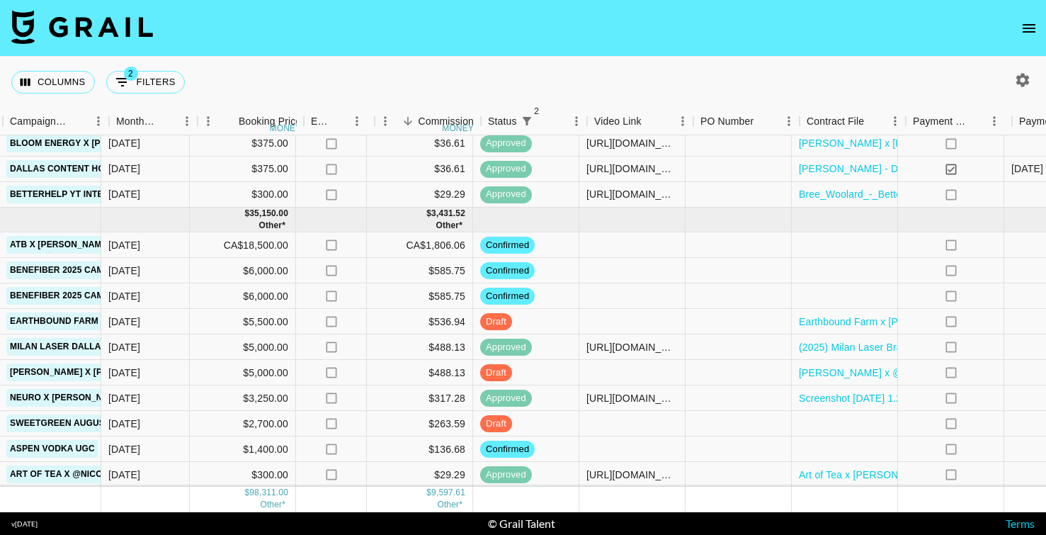
scroll to position [753, 678]
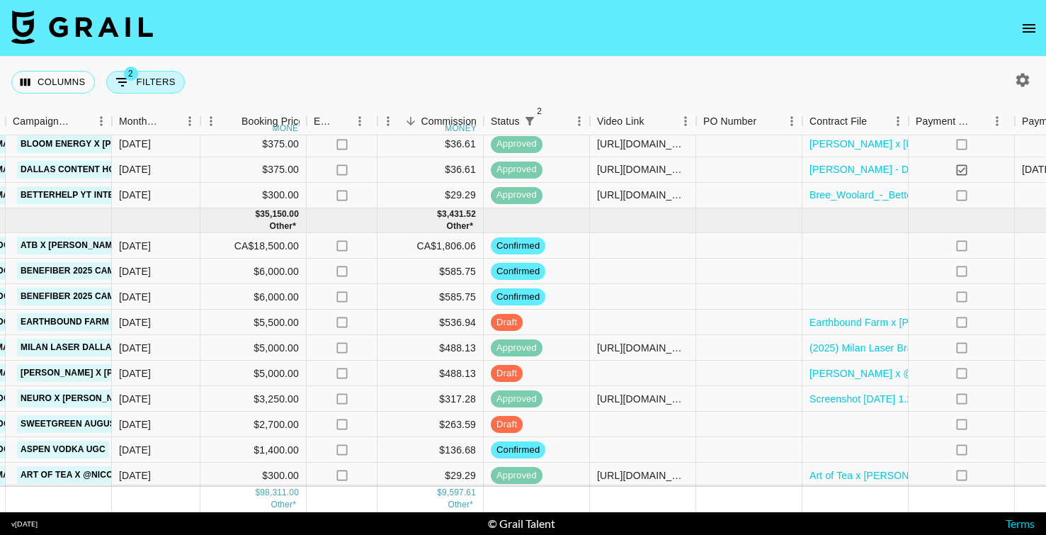
click at [123, 77] on icon "Show filters" at bounding box center [122, 82] width 17 height 17
select select "status"
select select "not"
select select "cancelled"
select select "status"
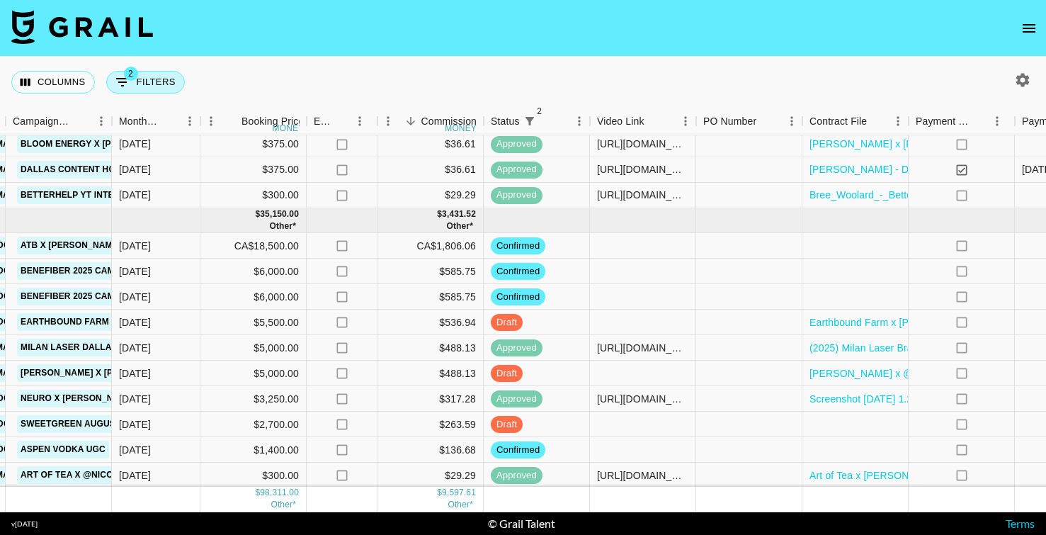
select select "not"
select select "declined"
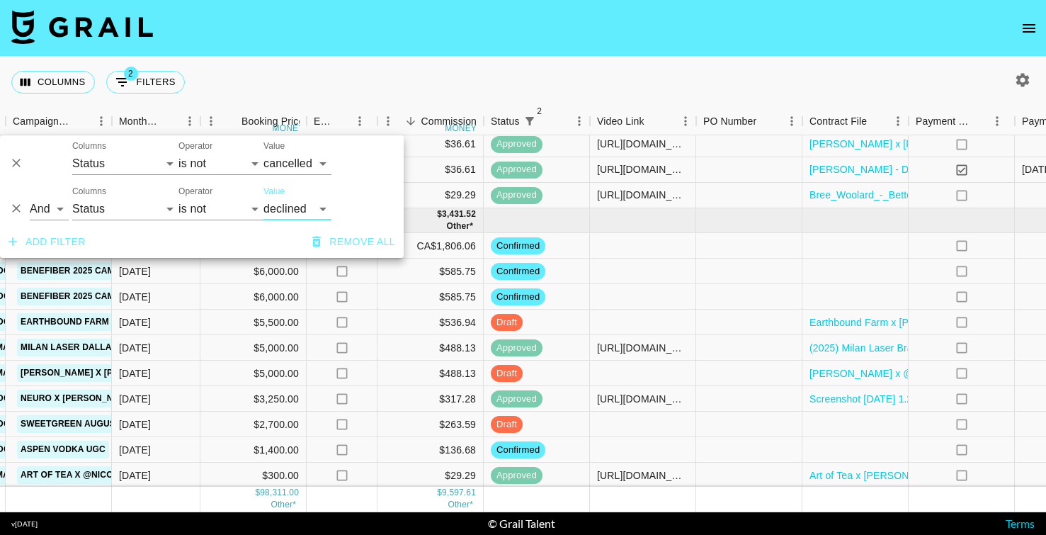
click at [328, 64] on div "Columns 2 Filters + Booking" at bounding box center [523, 82] width 1046 height 51
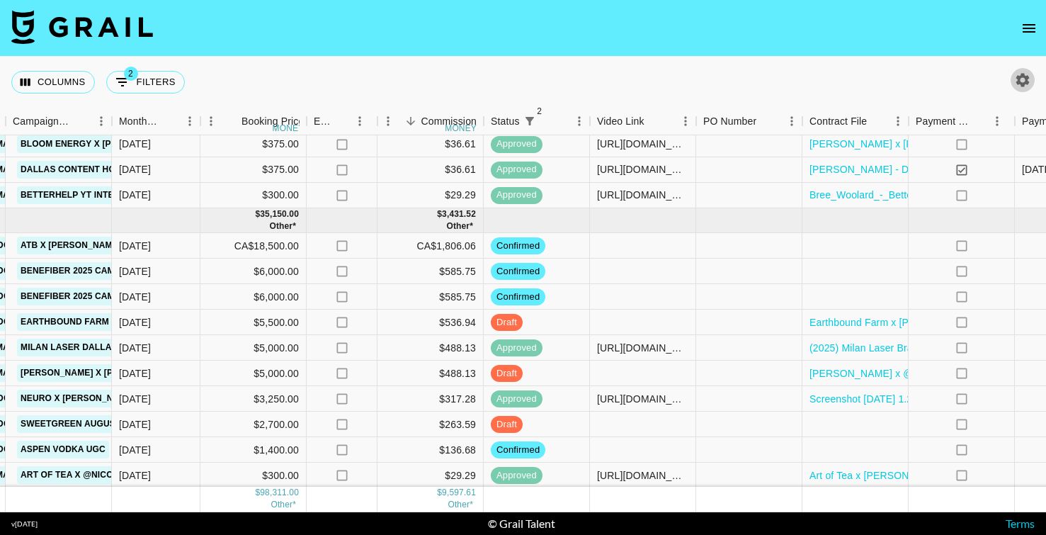
click at [1018, 79] on icon "button" at bounding box center [1022, 79] width 13 height 13
select select "[DATE]"
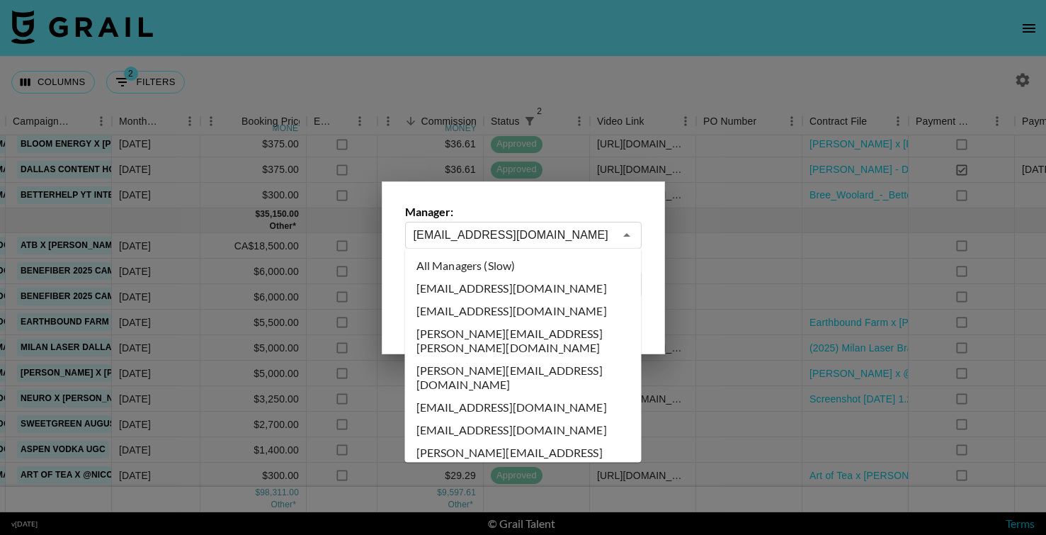
click at [486, 236] on input "[EMAIL_ADDRESS][DOMAIN_NAME]" at bounding box center [513, 235] width 200 height 16
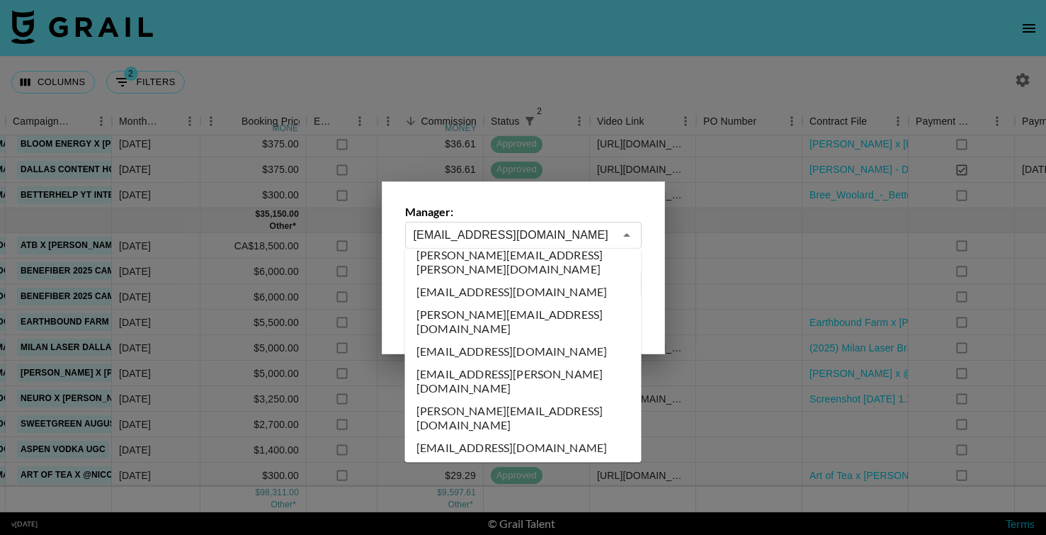
scroll to position [0, 0]
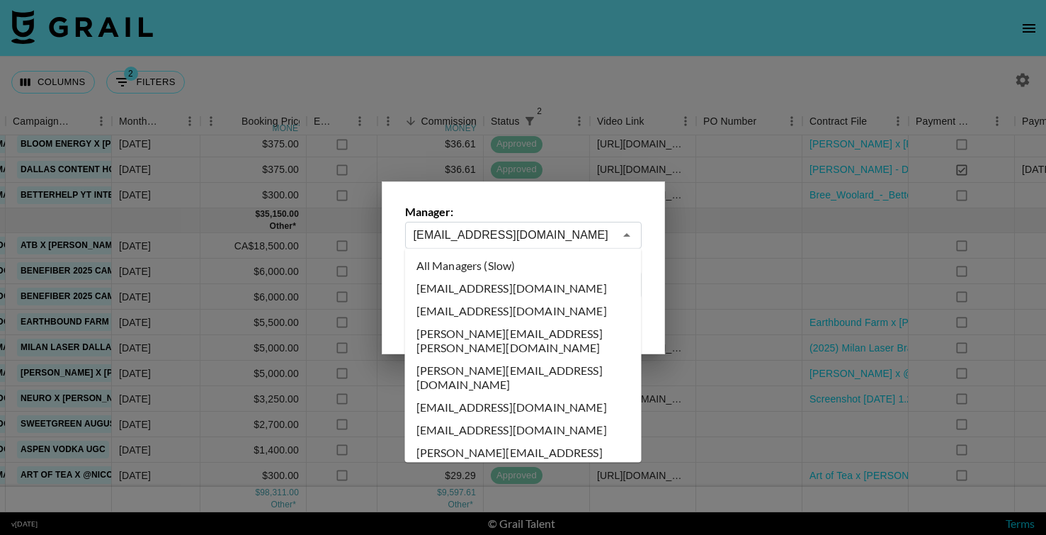
click at [489, 271] on li "All Managers (Slow)" at bounding box center [523, 265] width 236 height 23
type input "All Managers (Slow)"
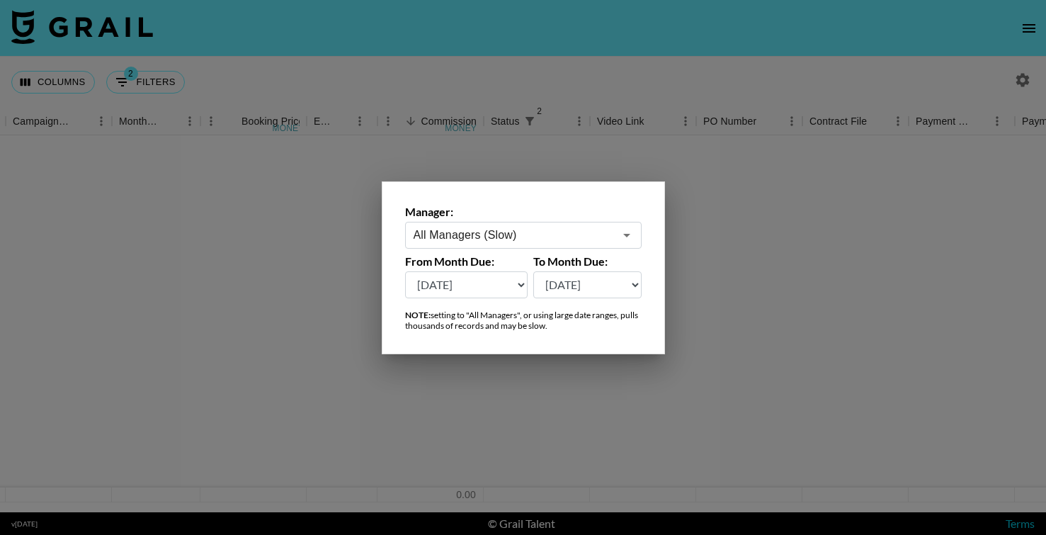
scroll to position [0, 678]
click at [488, 281] on select "[DATE] [DATE] '[DATE] May '[DATE] Mar '[DATE] Jan '[DATE] Nov '[DATE] Sep '[DAT…" at bounding box center [466, 284] width 123 height 27
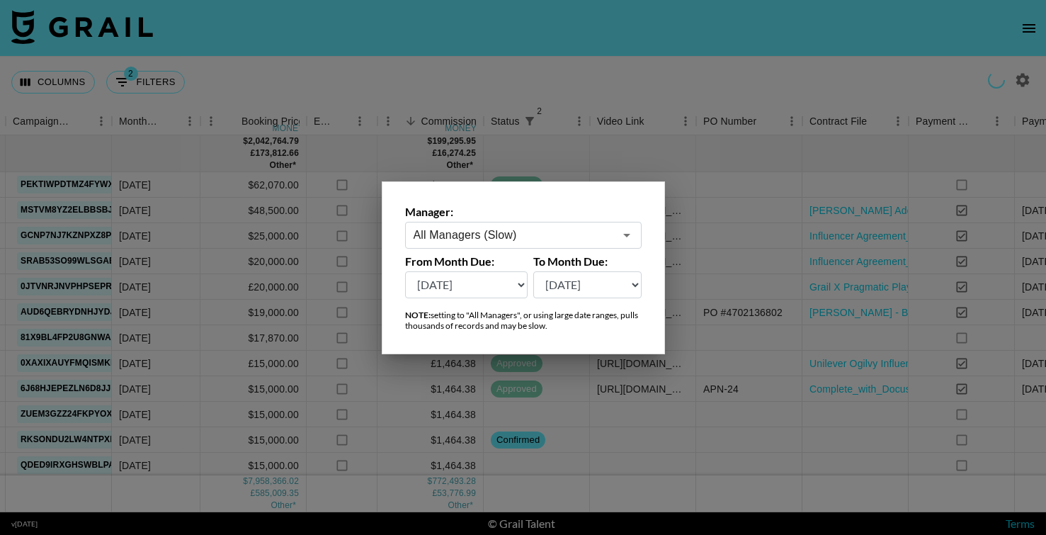
select select "[DATE]"
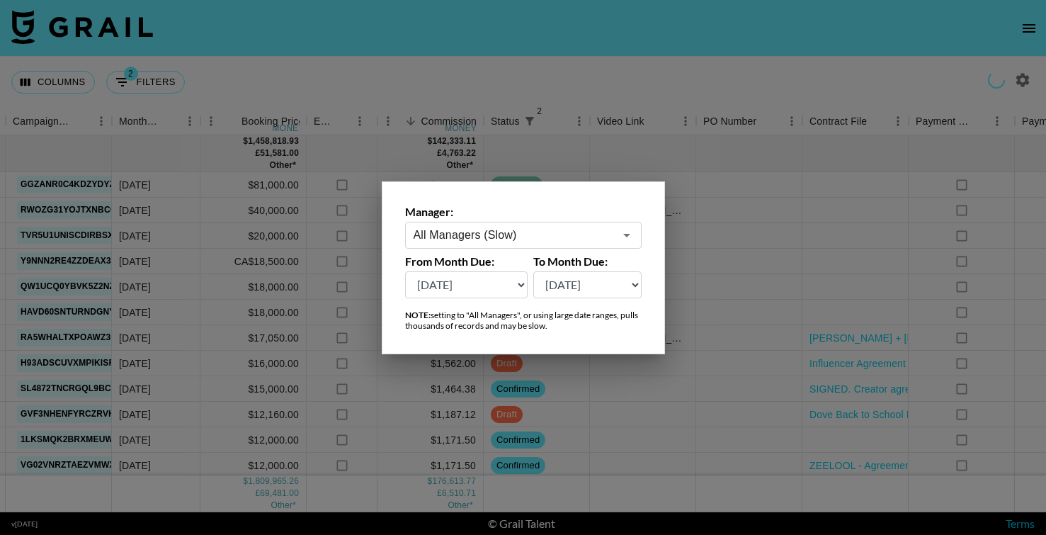
click at [429, 72] on div at bounding box center [523, 267] width 1046 height 535
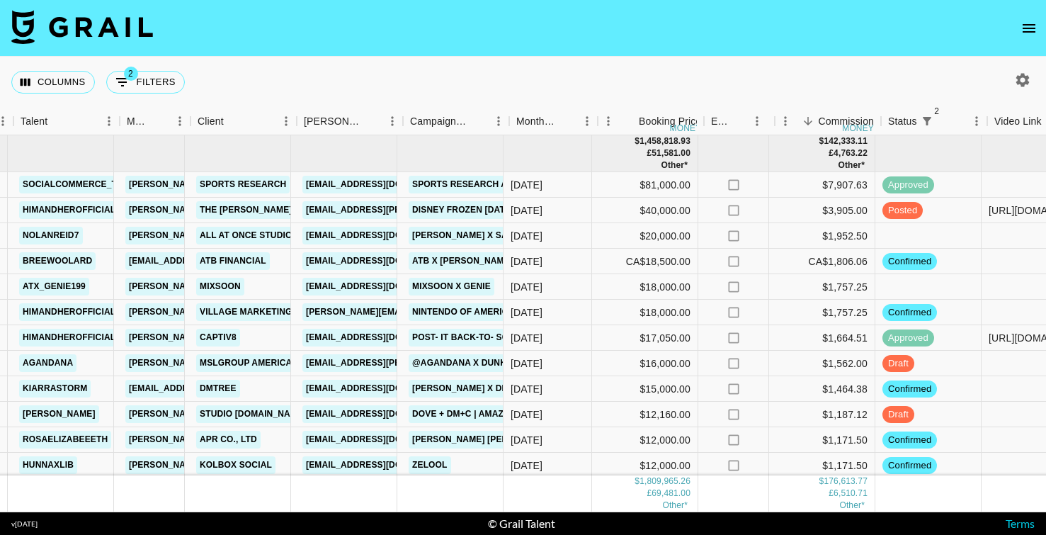
scroll to position [0, 246]
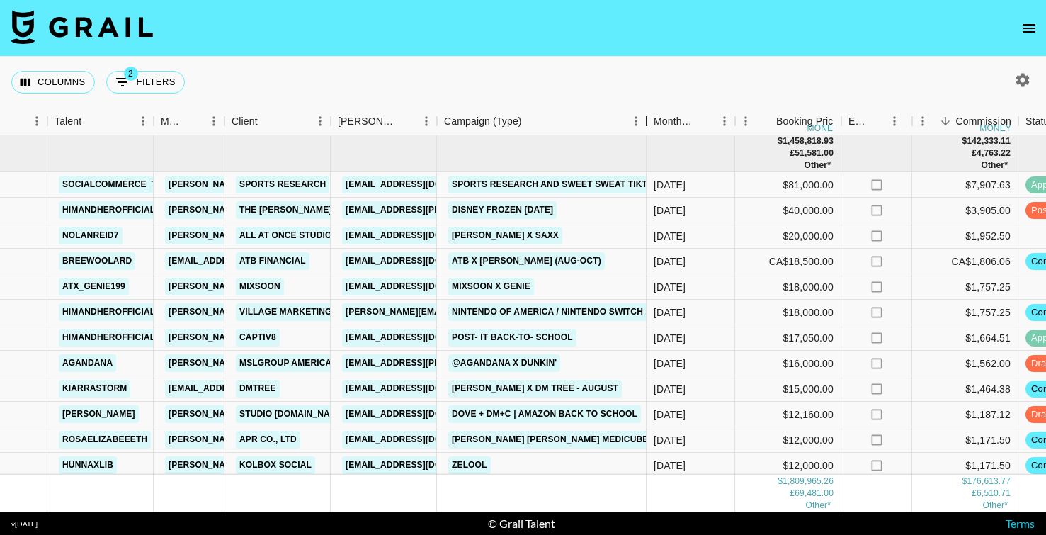
drag, startPoint x: 541, startPoint y: 112, endPoint x: 644, endPoint y: 115, distance: 103.4
click at [644, 115] on div "Campaign (Type)" at bounding box center [646, 122] width 17 height 28
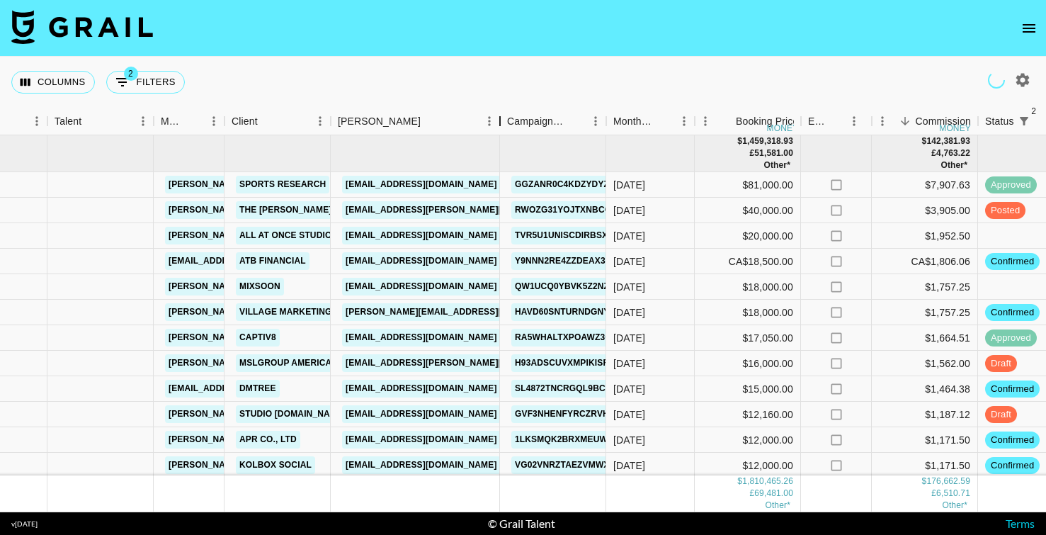
drag, startPoint x: 432, startPoint y: 120, endPoint x: 520, endPoint y: 120, distance: 88.5
click at [508, 121] on div "Booker" at bounding box center [499, 122] width 17 height 28
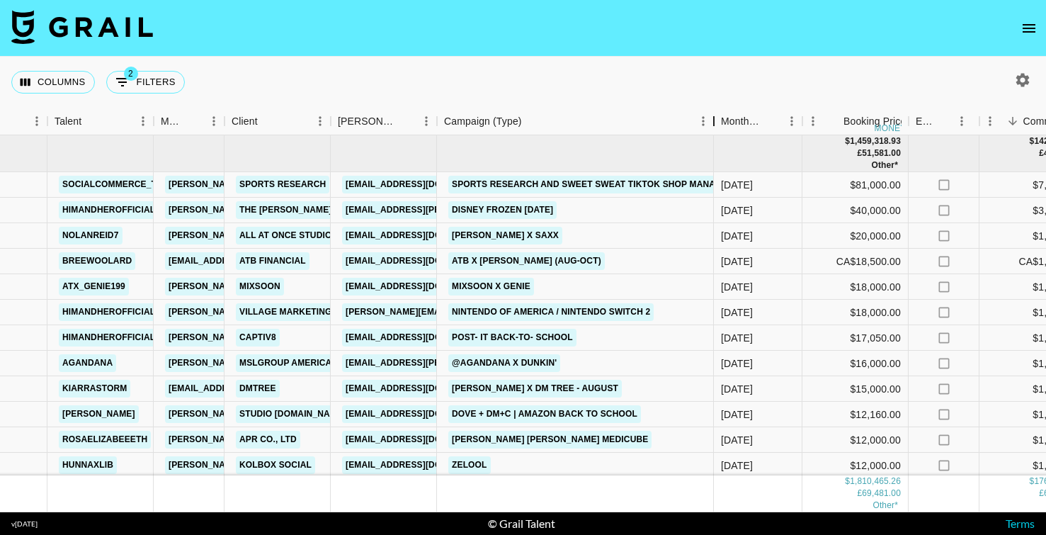
drag, startPoint x: 543, startPoint y: 119, endPoint x: 714, endPoint y: 125, distance: 170.7
click at [714, 125] on div "Campaign (Type)" at bounding box center [713, 122] width 17 height 28
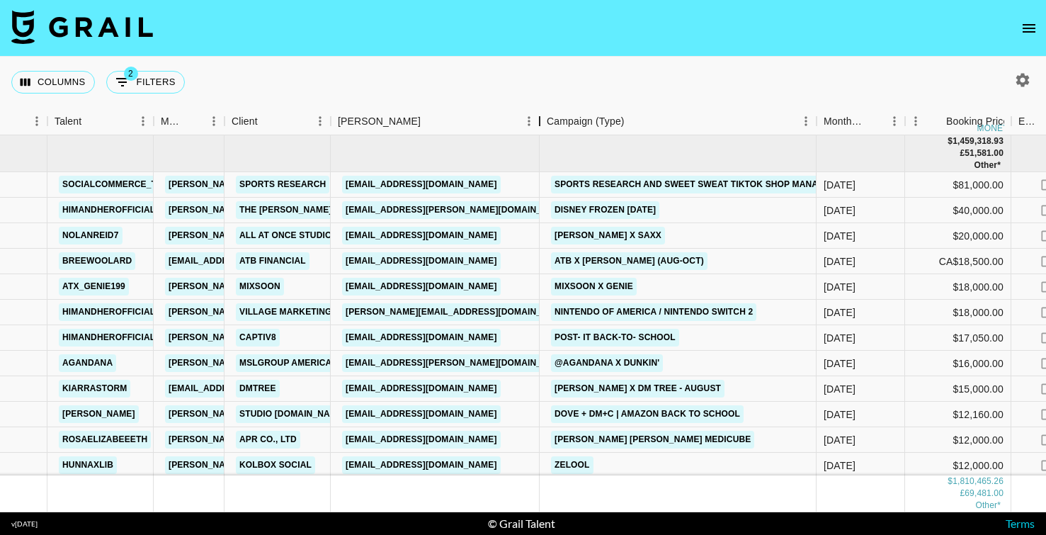
drag, startPoint x: 438, startPoint y: 120, endPoint x: 522, endPoint y: 115, distance: 85.1
click at [531, 116] on div "Booker" at bounding box center [539, 122] width 17 height 28
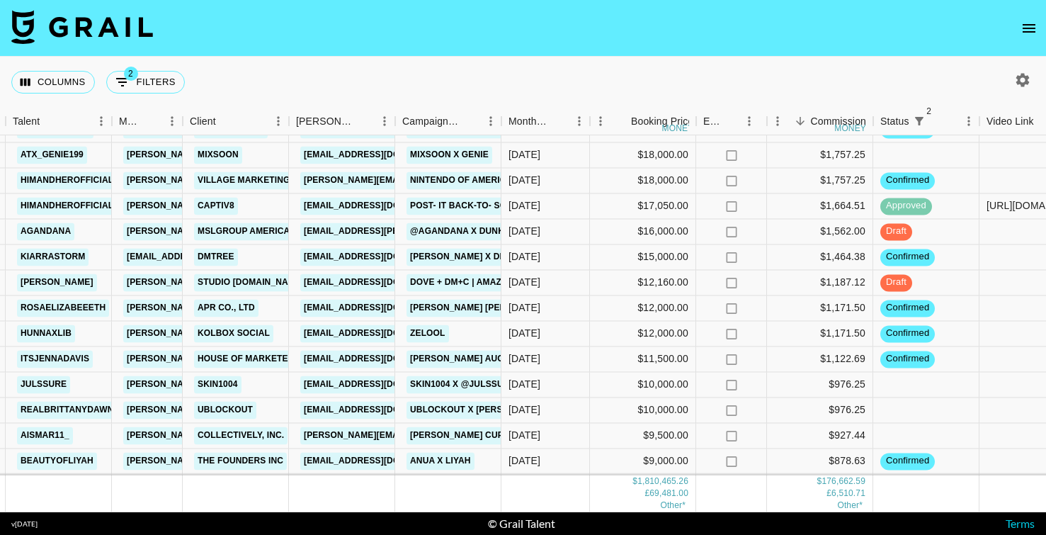
scroll to position [173, 288]
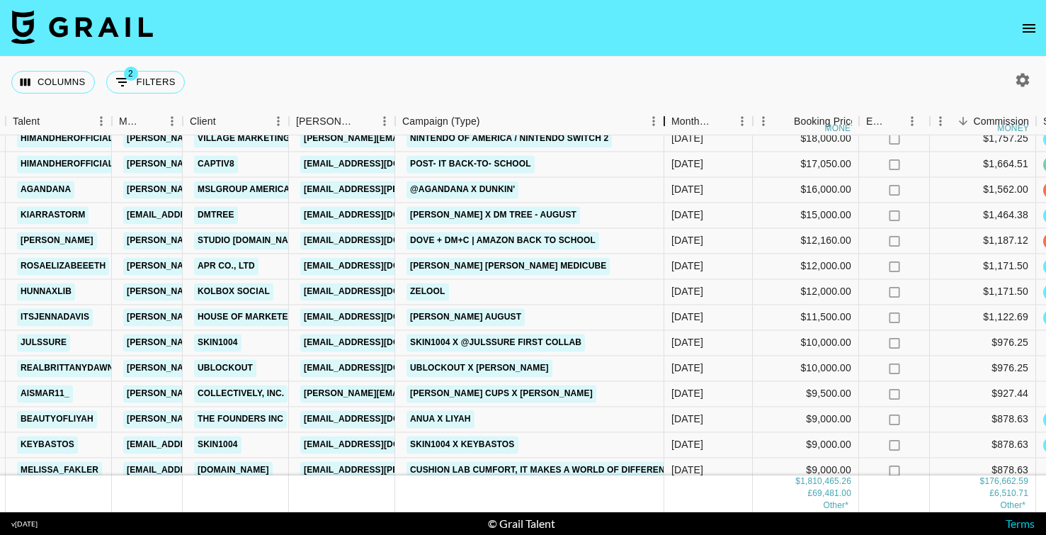
drag, startPoint x: 500, startPoint y: 127, endPoint x: 695, endPoint y: 133, distance: 195.5
click at [673, 133] on div "Campaign (Type)" at bounding box center [664, 122] width 17 height 28
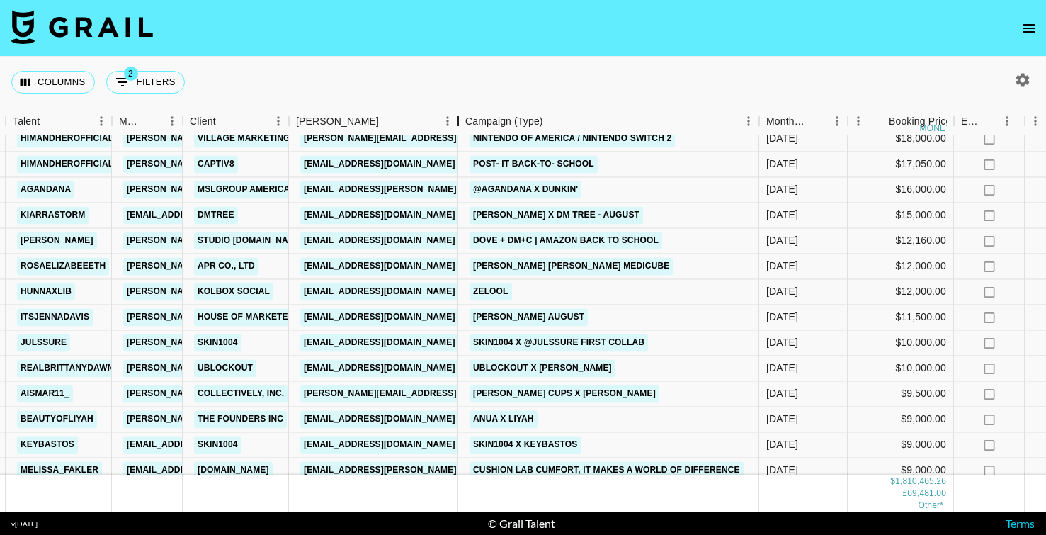
drag, startPoint x: 399, startPoint y: 115, endPoint x: 462, endPoint y: 117, distance: 63.0
click at [462, 117] on div "Booker" at bounding box center [458, 122] width 17 height 28
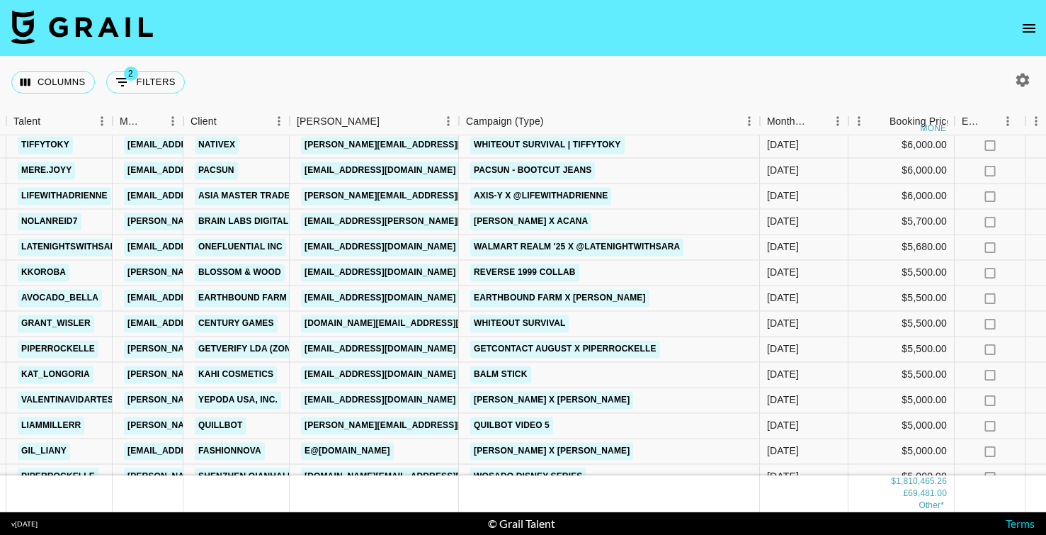
scroll to position [1093, 287]
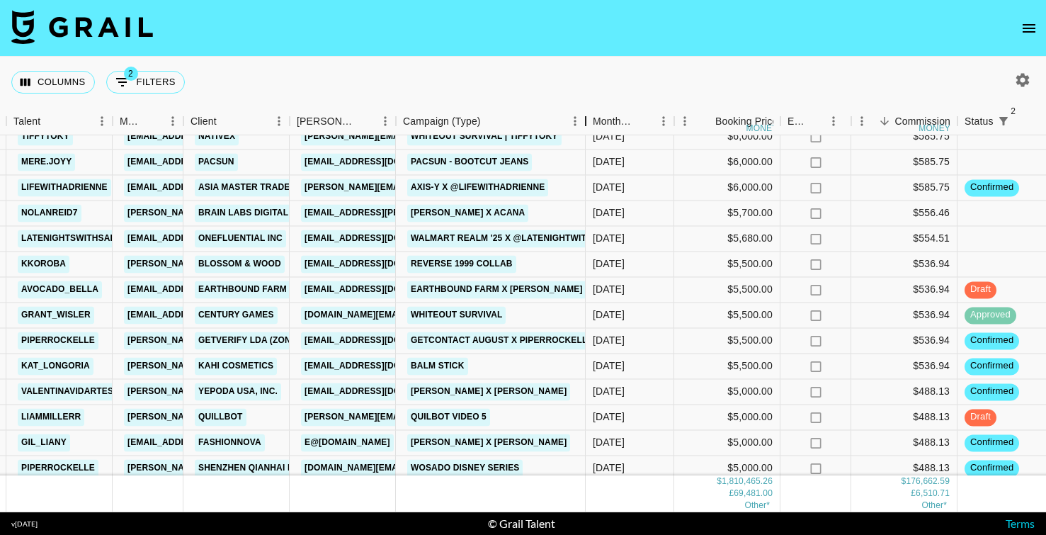
drag, startPoint x: 505, startPoint y: 119, endPoint x: 591, endPoint y: 120, distance: 85.7
click at [591, 120] on div "Campaign (Type)" at bounding box center [585, 122] width 17 height 28
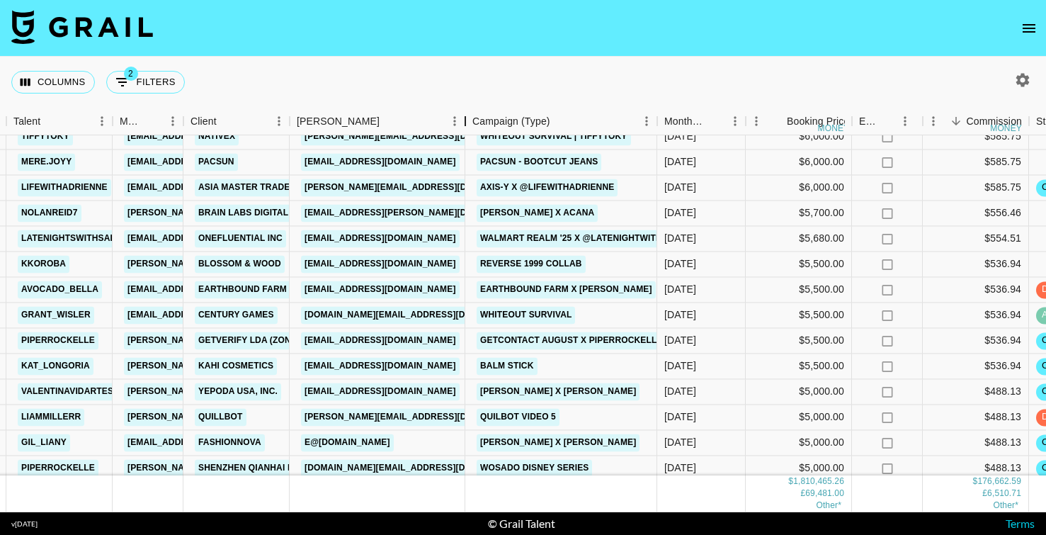
drag, startPoint x: 394, startPoint y: 119, endPoint x: 467, endPoint y: 118, distance: 72.9
click at [467, 118] on div "Booker" at bounding box center [465, 122] width 17 height 28
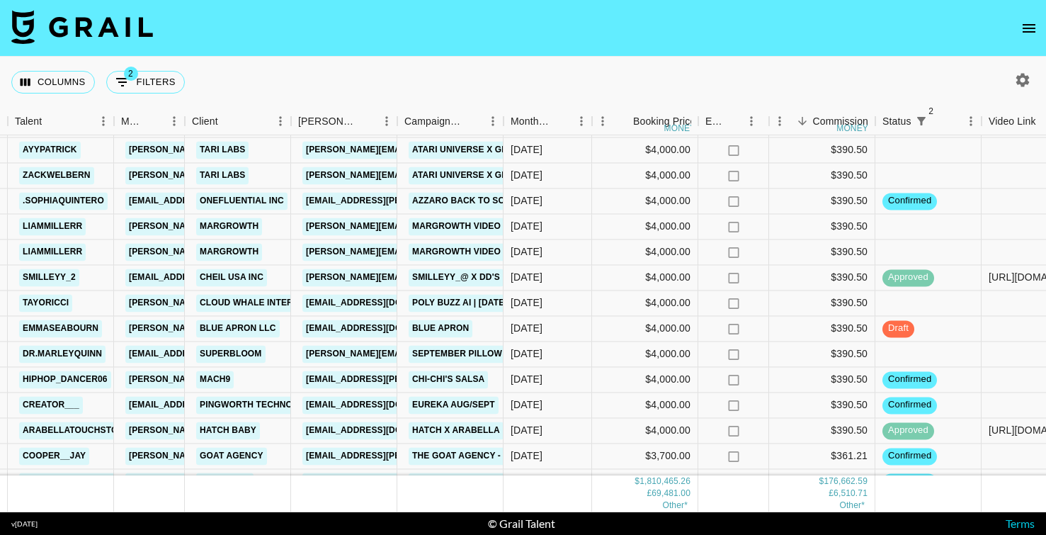
scroll to position [2151, 286]
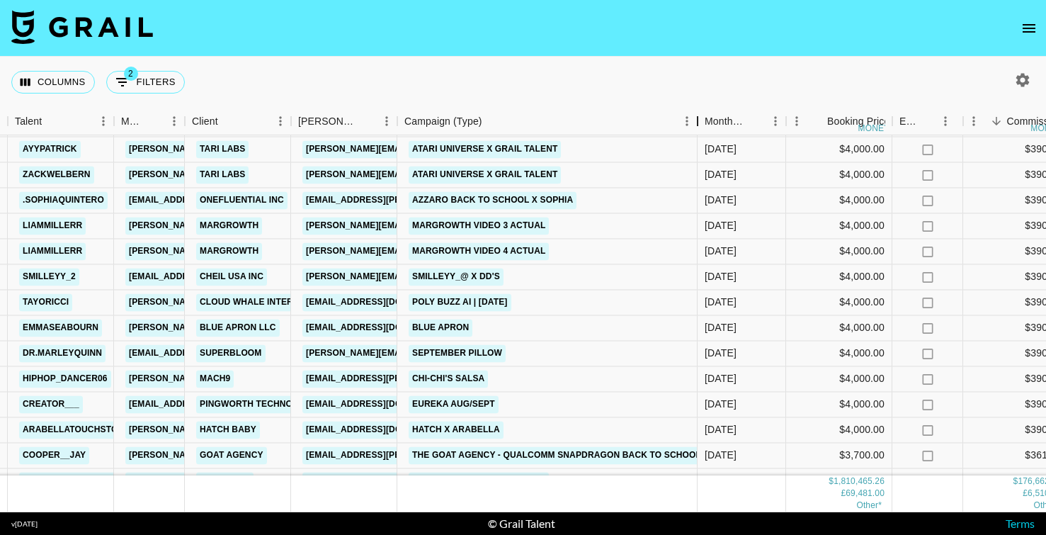
drag, startPoint x: 504, startPoint y: 118, endPoint x: 704, endPoint y: 124, distance: 200.4
click at [705, 124] on div "Campaign (Type)" at bounding box center [697, 122] width 17 height 28
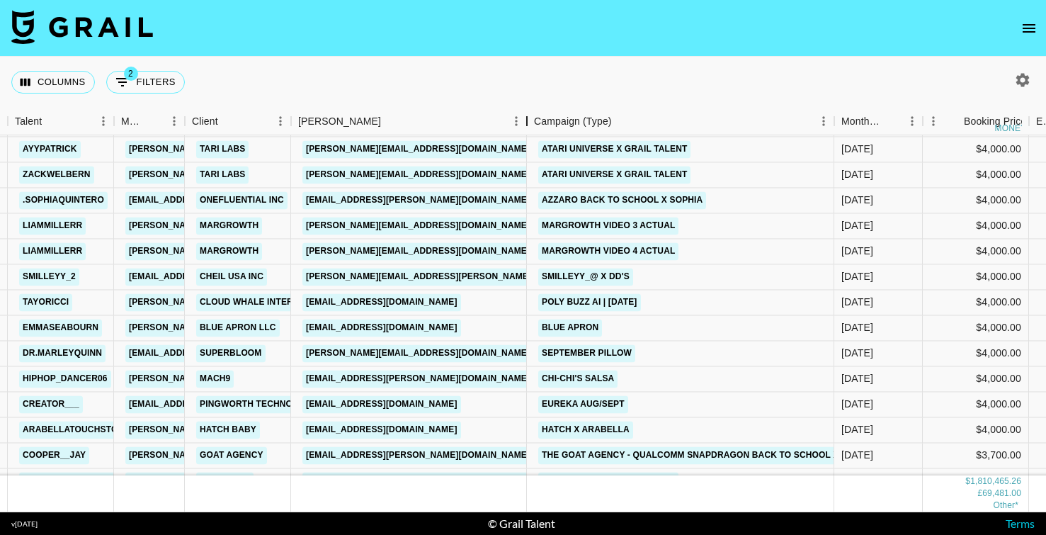
drag, startPoint x: 395, startPoint y: 121, endPoint x: 525, endPoint y: 110, distance: 130.1
click at [525, 110] on div "Booker" at bounding box center [526, 122] width 17 height 28
click at [388, 380] on link "[EMAIL_ADDRESS][PERSON_NAME][DOMAIN_NAME]" at bounding box center [417, 379] width 231 height 18
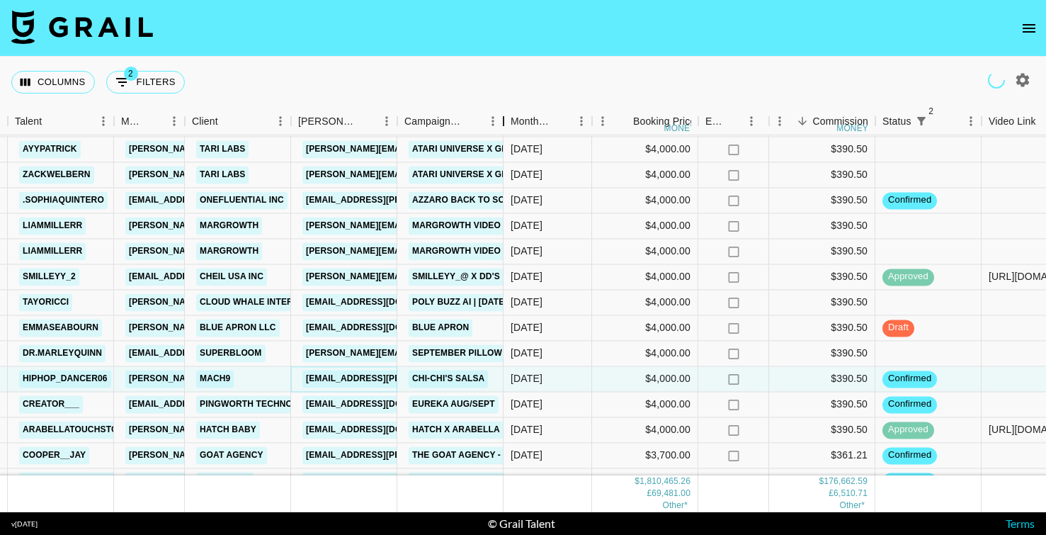
drag, startPoint x: 508, startPoint y: 113, endPoint x: 695, endPoint y: 113, distance: 187.6
click at [512, 113] on div "Campaign (Type)" at bounding box center [503, 122] width 17 height 28
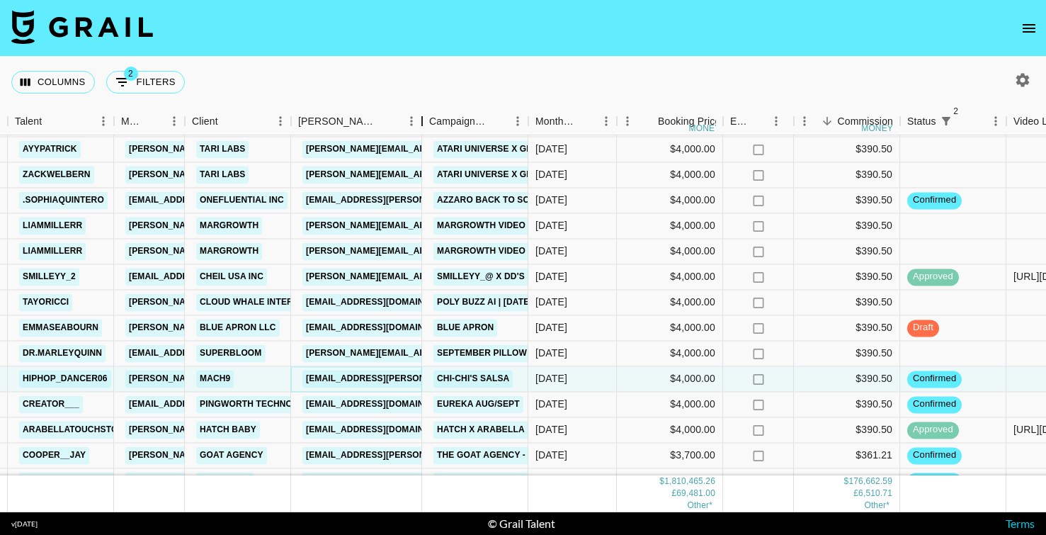
drag, startPoint x: 394, startPoint y: 121, endPoint x: 472, endPoint y: 121, distance: 77.9
click at [430, 121] on div "Booker" at bounding box center [421, 122] width 17 height 28
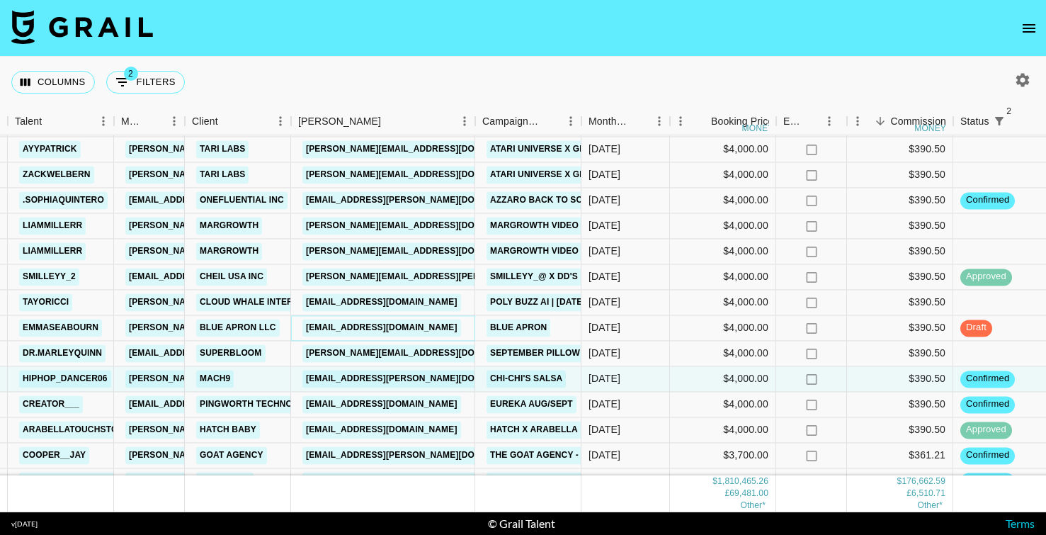
click at [402, 326] on link "[EMAIL_ADDRESS][DOMAIN_NAME]" at bounding box center [381, 328] width 159 height 18
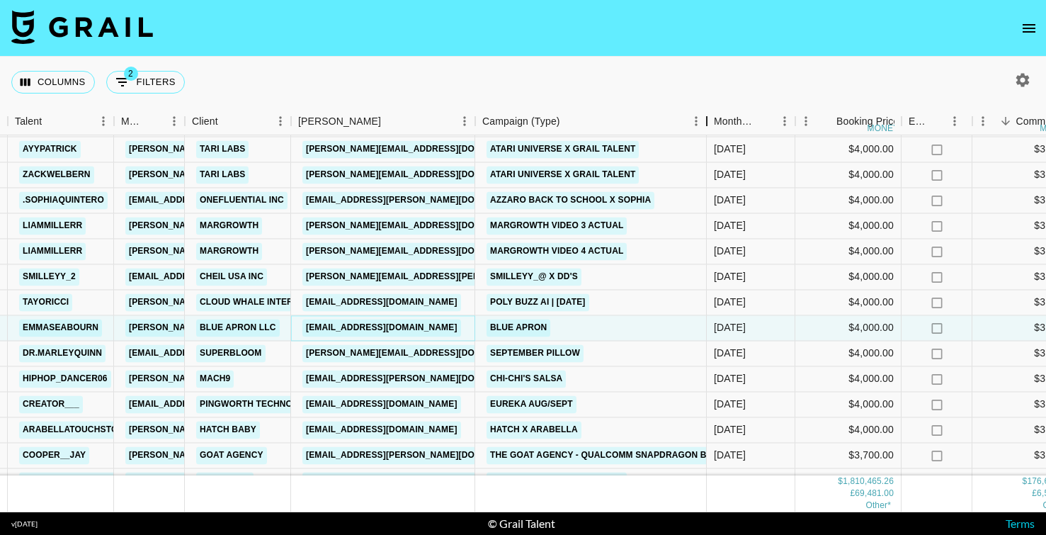
drag, startPoint x: 585, startPoint y: 129, endPoint x: 711, endPoint y: 128, distance: 125.3
click at [711, 128] on div "Campaign (Type)" at bounding box center [706, 122] width 17 height 28
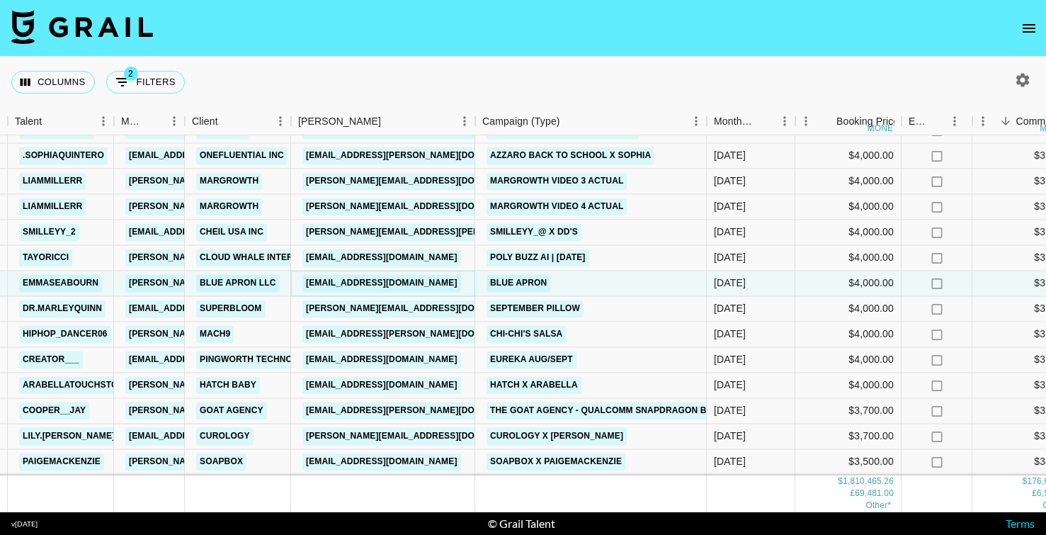
scroll to position [2194, 286]
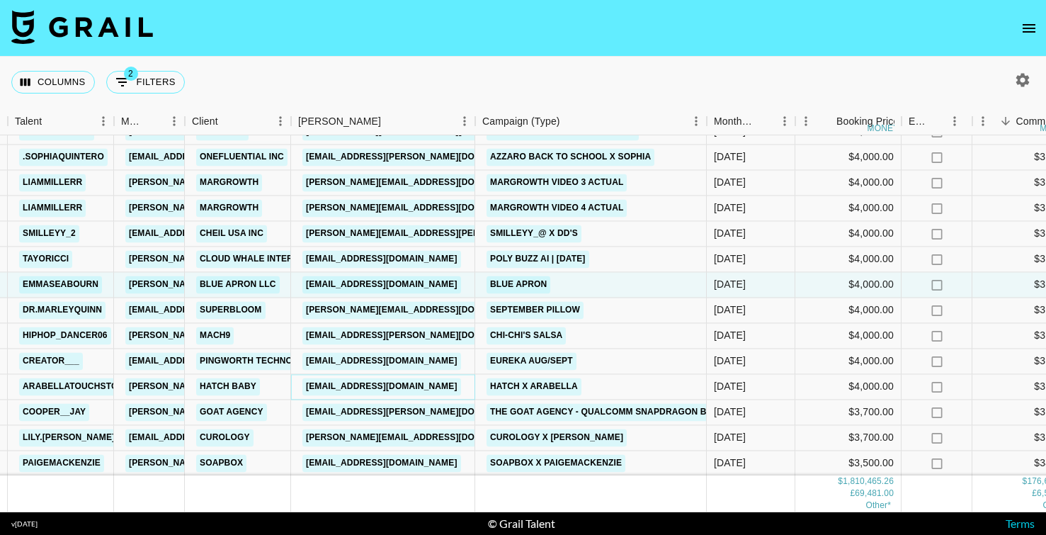
click at [379, 389] on link "[EMAIL_ADDRESS][DOMAIN_NAME]" at bounding box center [381, 386] width 159 height 18
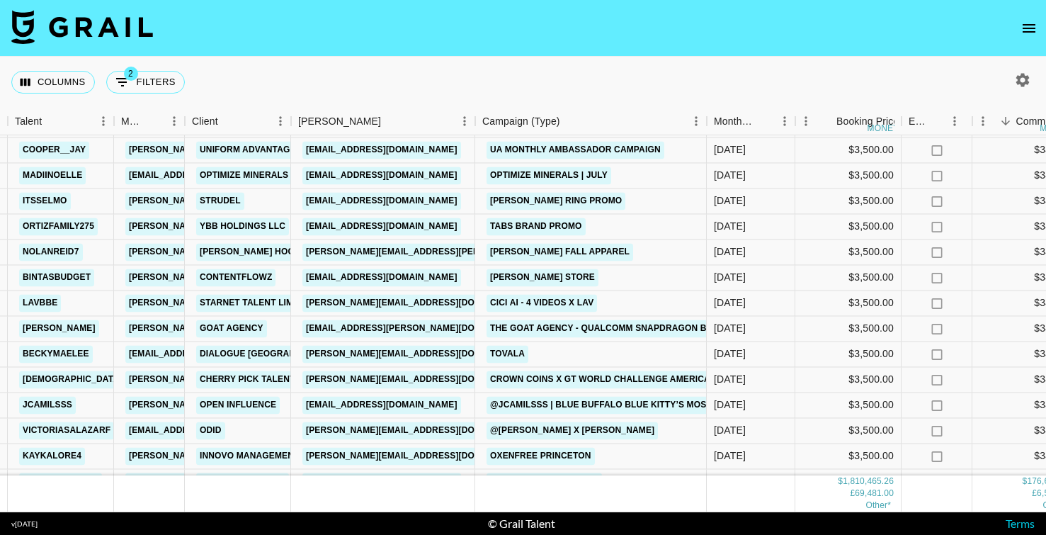
scroll to position [2578, 286]
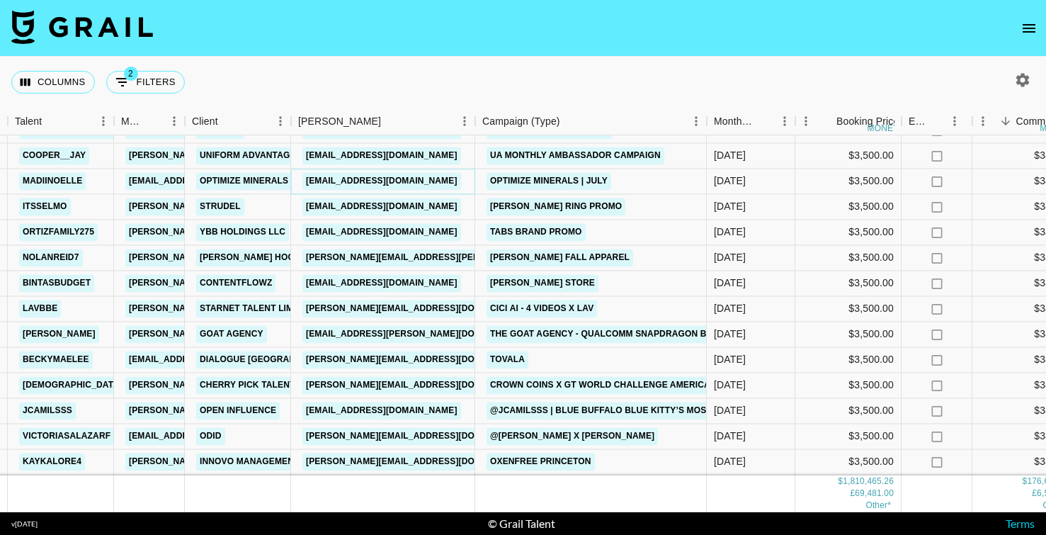
click at [430, 185] on link "[EMAIL_ADDRESS][DOMAIN_NAME]" at bounding box center [381, 181] width 159 height 18
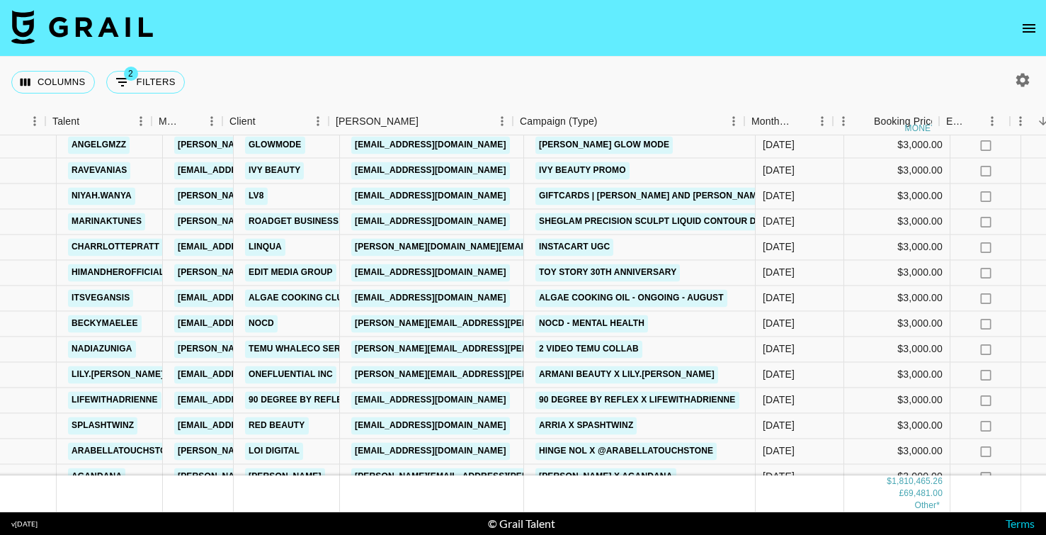
scroll to position [3149, 248]
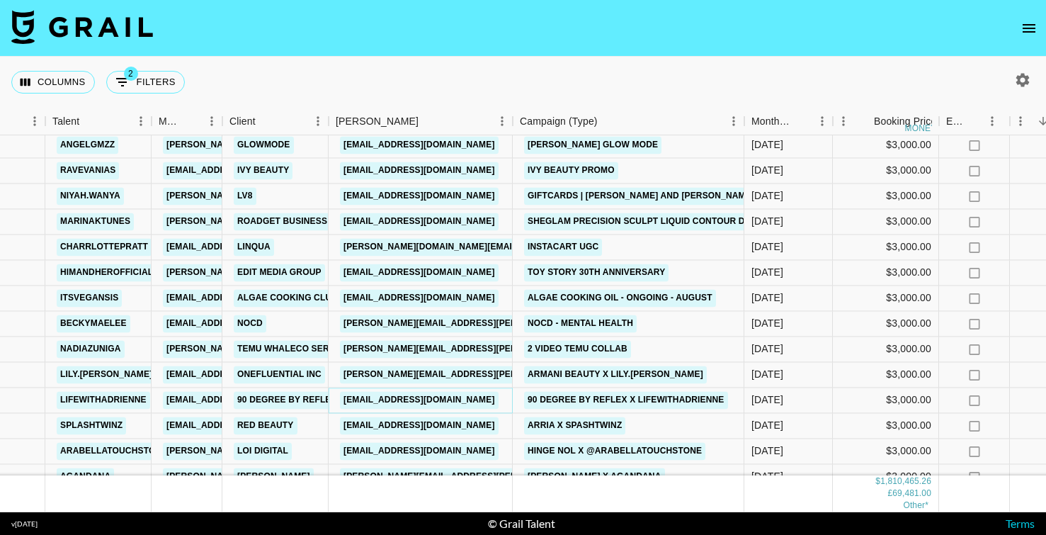
click at [472, 398] on link "[EMAIL_ADDRESS][DOMAIN_NAME]" at bounding box center [419, 400] width 159 height 18
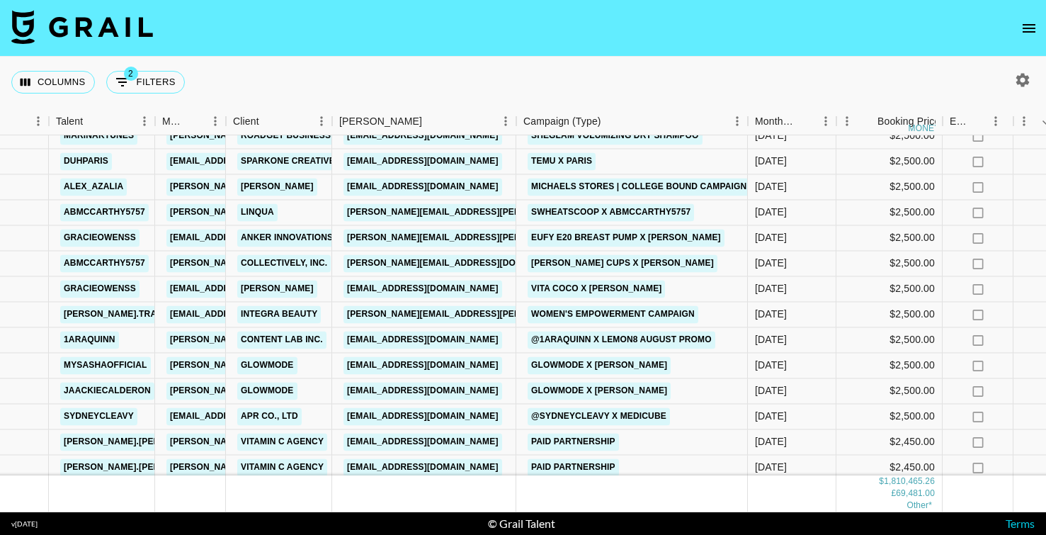
scroll to position [4331, 244]
click at [392, 292] on link "[EMAIL_ADDRESS][DOMAIN_NAME]" at bounding box center [423, 289] width 159 height 18
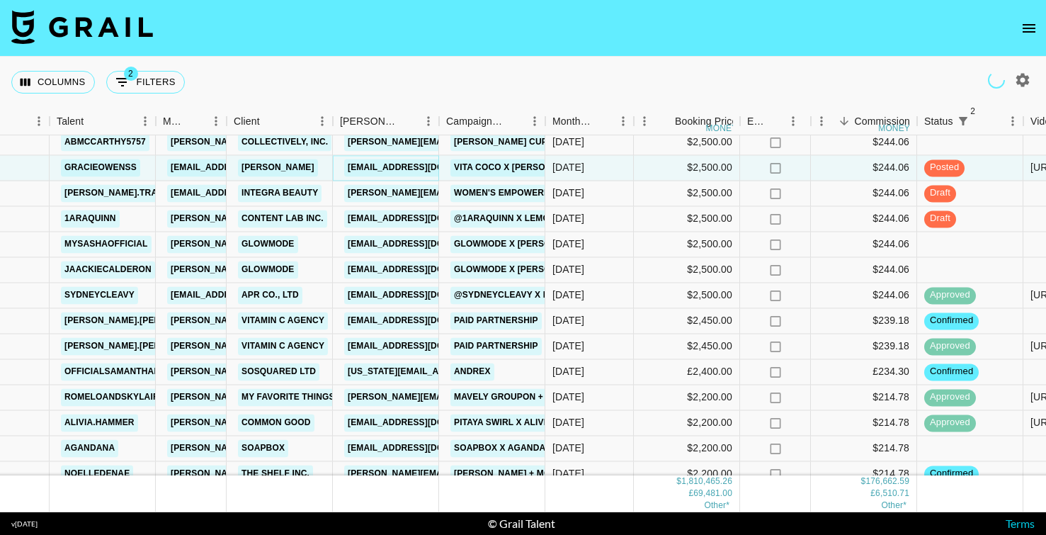
scroll to position [4473, 244]
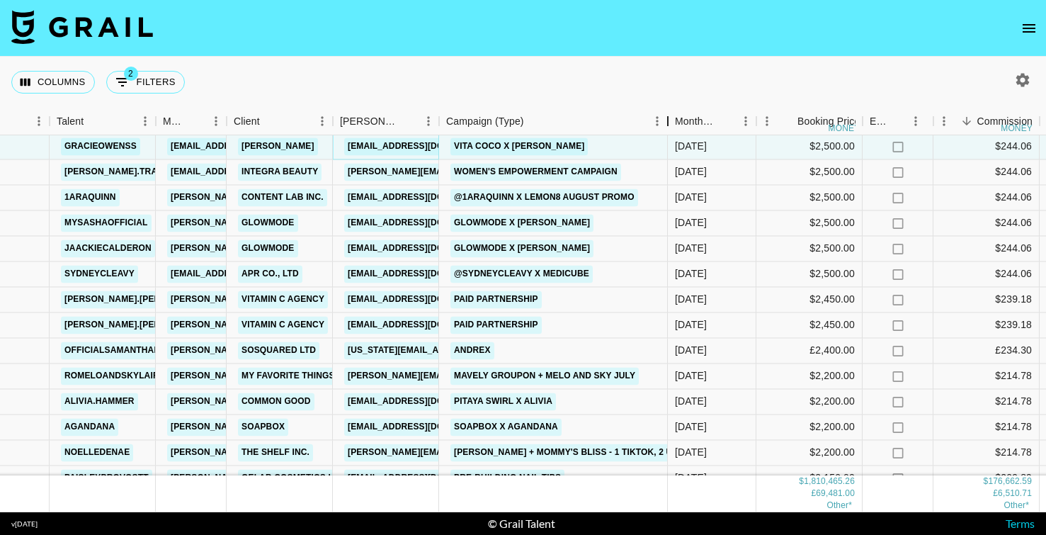
drag, startPoint x: 548, startPoint y: 114, endPoint x: 673, endPoint y: 121, distance: 125.5
click at [673, 122] on div "Campaign (Type)" at bounding box center [667, 122] width 17 height 28
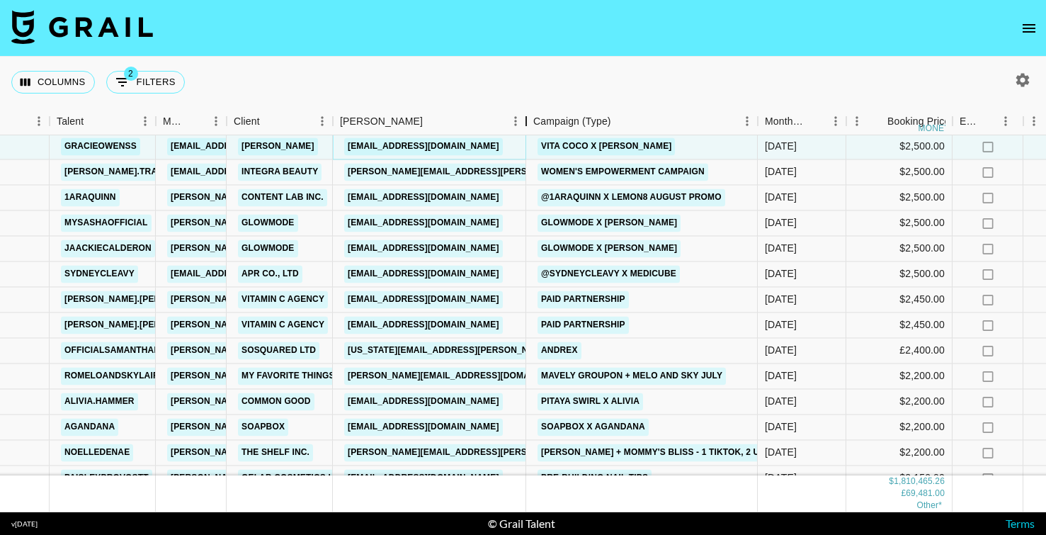
drag, startPoint x: 438, startPoint y: 121, endPoint x: 524, endPoint y: 121, distance: 86.4
click at [525, 122] on div "Booker" at bounding box center [526, 122] width 17 height 28
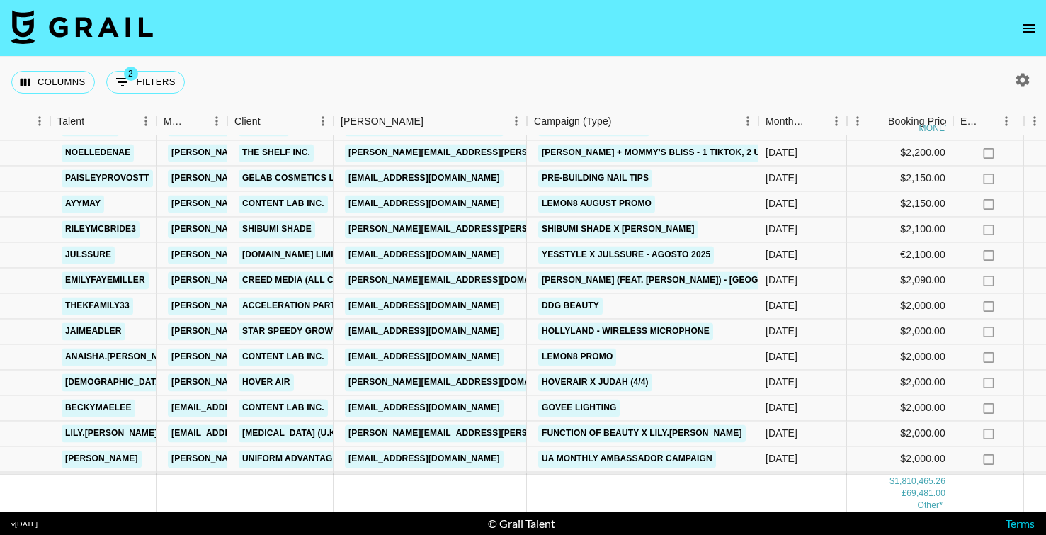
scroll to position [4816, 244]
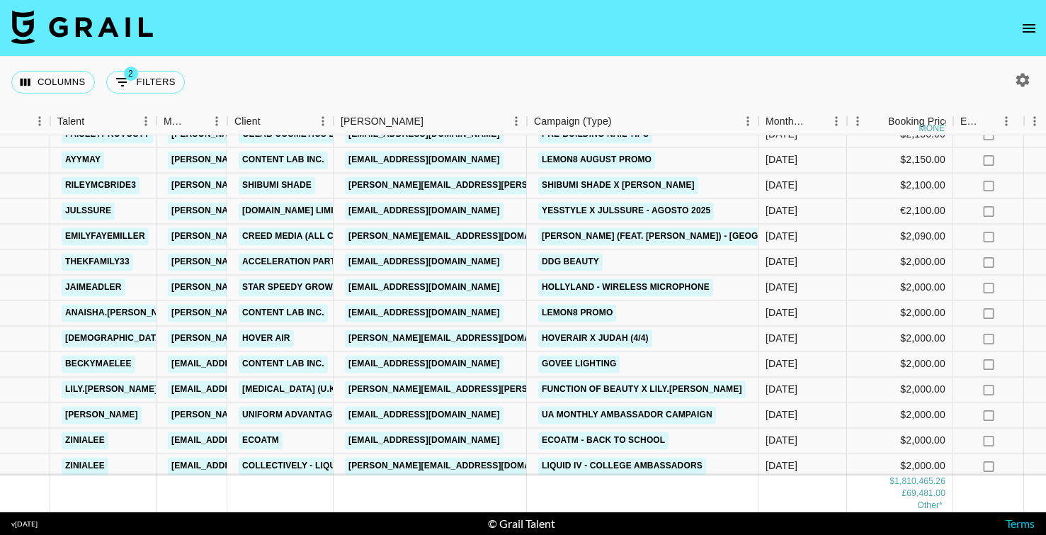
click at [1024, 82] on icon "button" at bounding box center [1022, 79] width 13 height 13
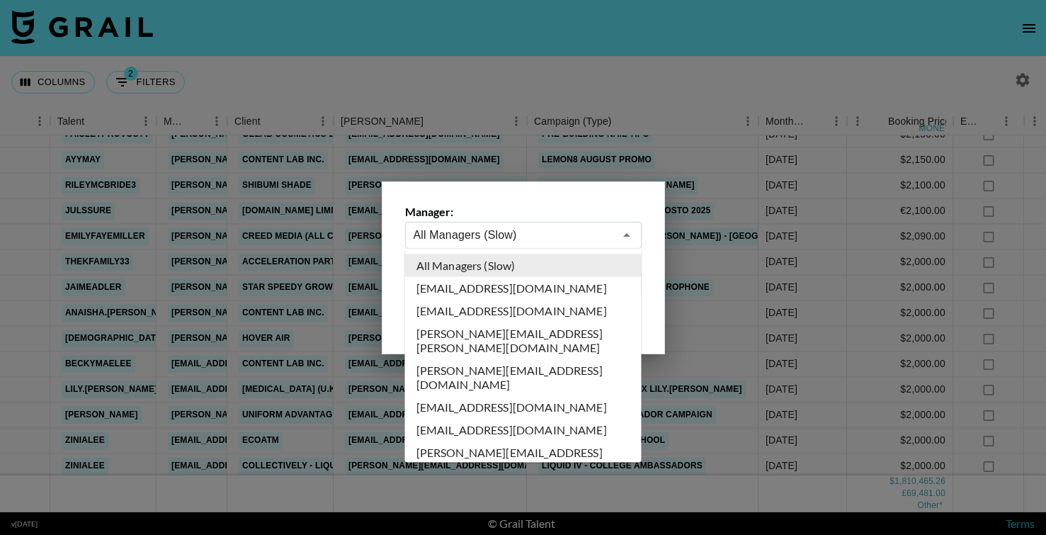
click at [475, 237] on input "All Managers (Slow)" at bounding box center [513, 235] width 200 height 16
click at [527, 202] on div "Manager: All Managers (Slow) ​ From Month Due: [DATE] [DATE] '[DATE] May '[DATE…" at bounding box center [523, 267] width 283 height 173
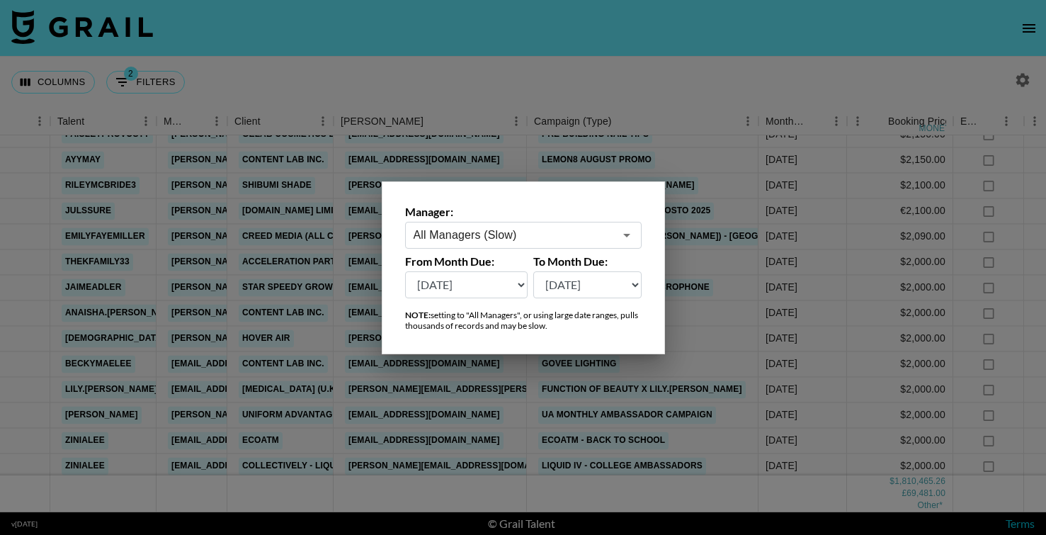
click at [488, 295] on select "[DATE] [DATE] '[DATE] May '[DATE] Mar '[DATE] Jan '[DATE] Nov '[DATE] Sep '[DAT…" at bounding box center [466, 284] width 123 height 27
select select "[DATE]"
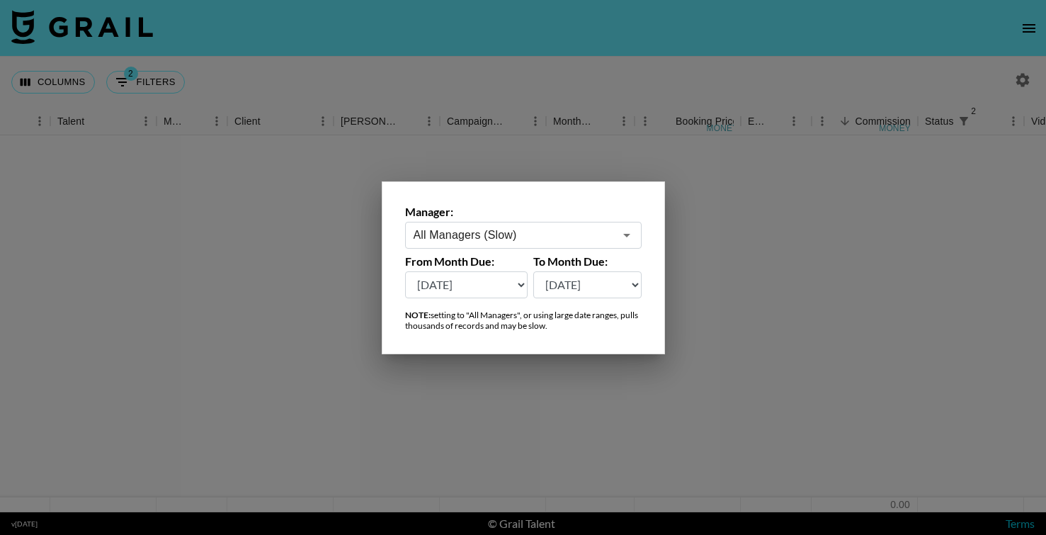
scroll to position [0, 244]
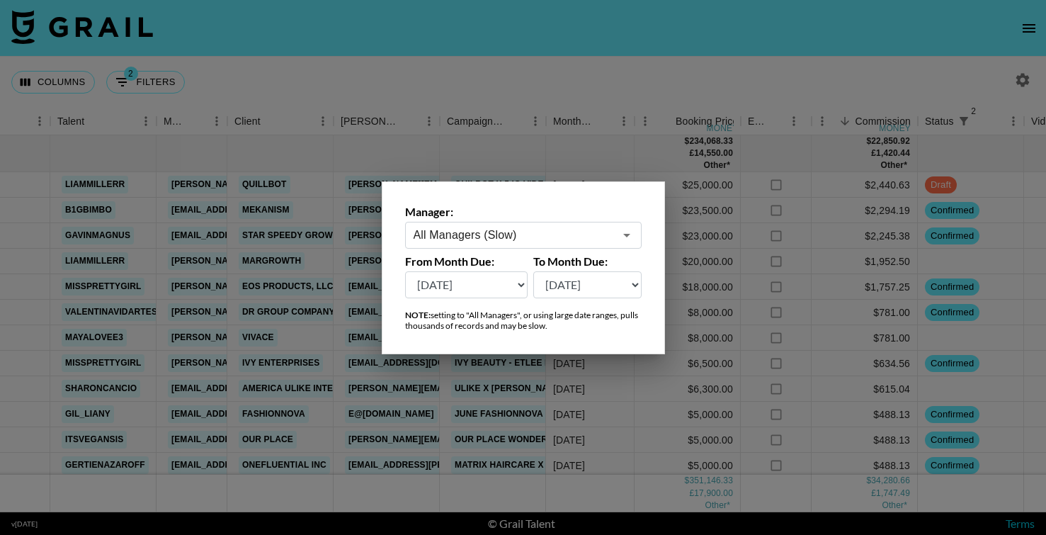
click at [463, 84] on div at bounding box center [523, 267] width 1046 height 535
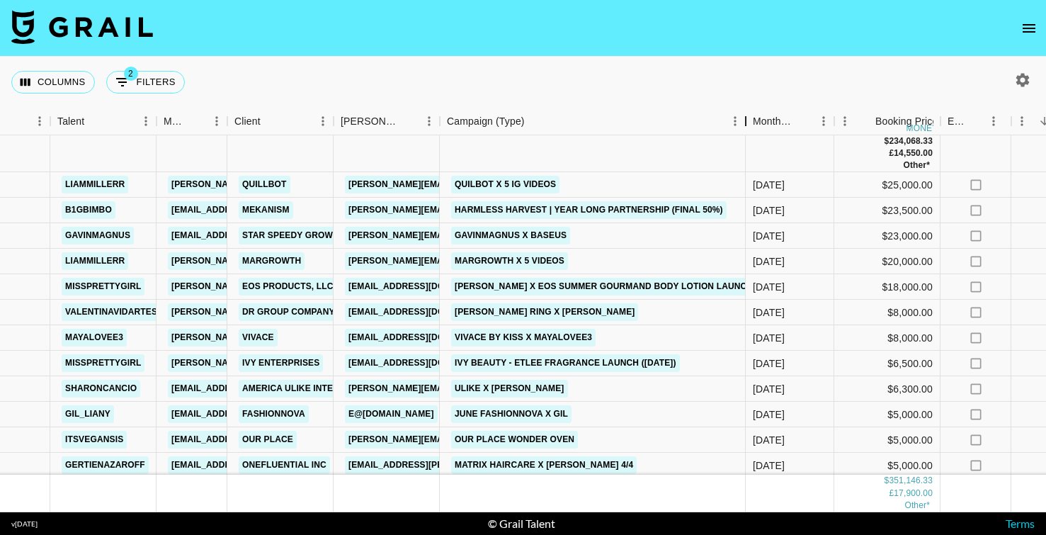
drag, startPoint x: 544, startPoint y: 113, endPoint x: 747, endPoint y: 145, distance: 205.0
click at [747, 145] on div "Month Due Airtable ID Talent Manager Client [PERSON_NAME] Campaign (Type) Month…" at bounding box center [523, 310] width 1046 height 404
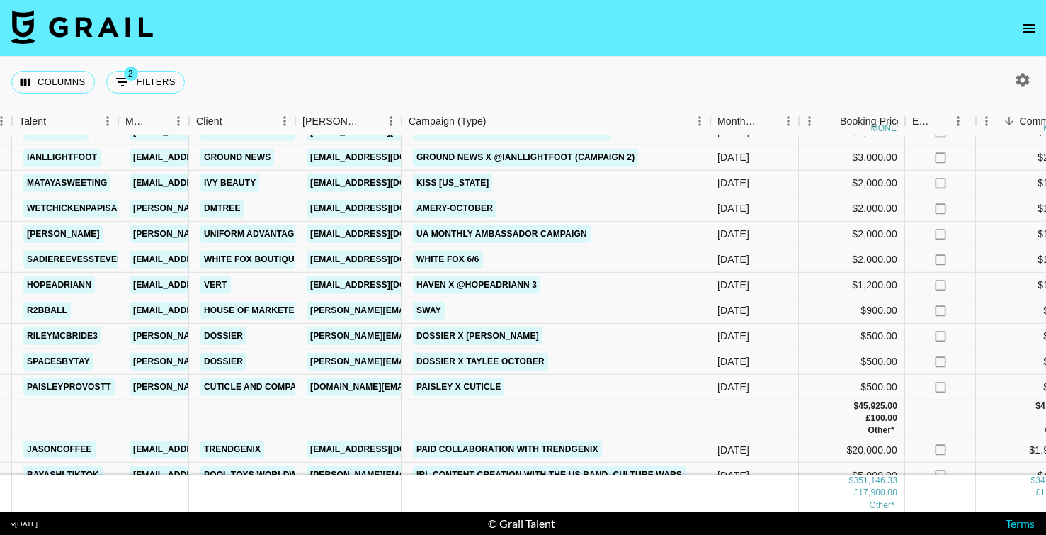
scroll to position [2000, 282]
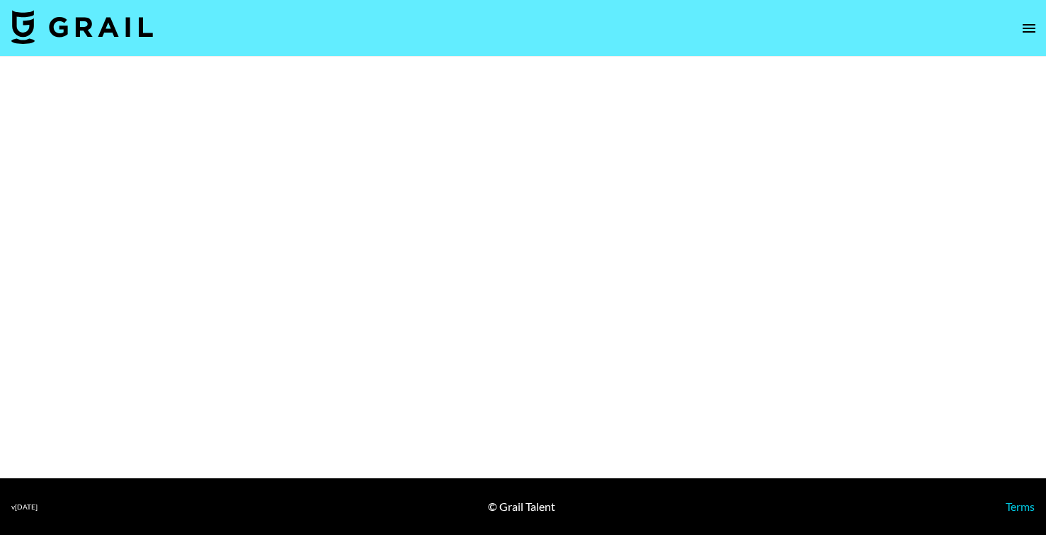
select select "Brand"
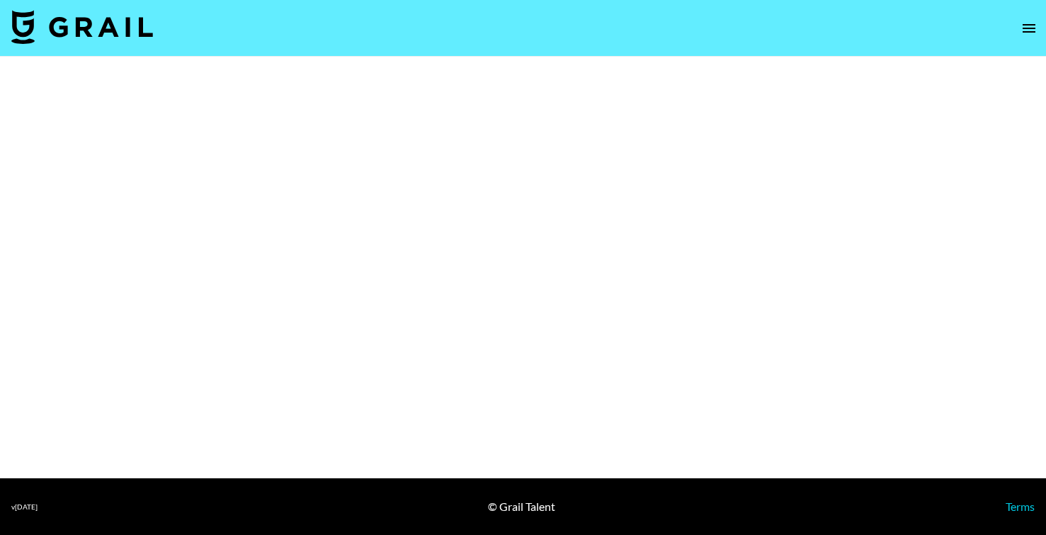
select select "Brand"
